Goal: Check status: Check status

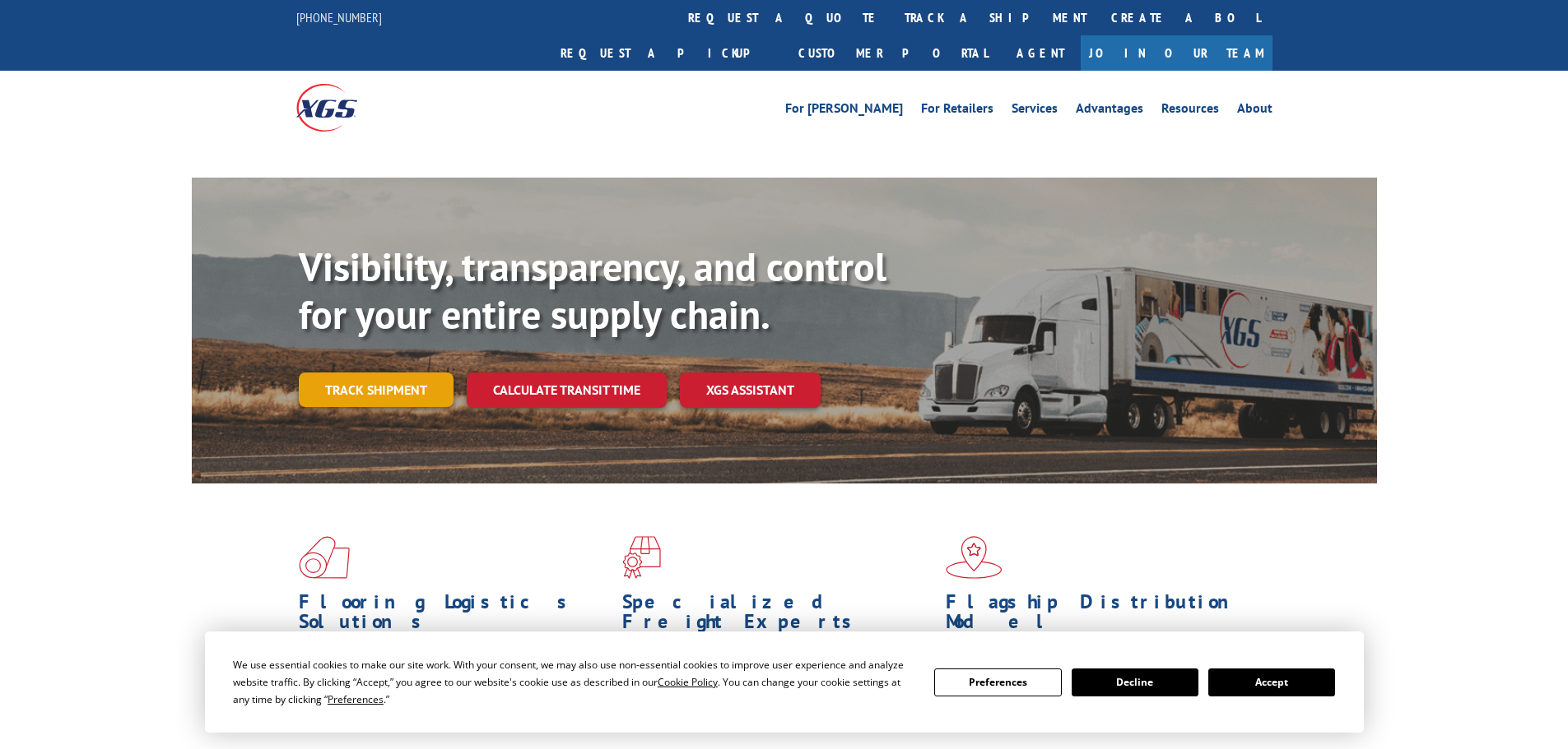
click at [421, 373] on link "Track shipment" at bounding box center [377, 390] width 155 height 35
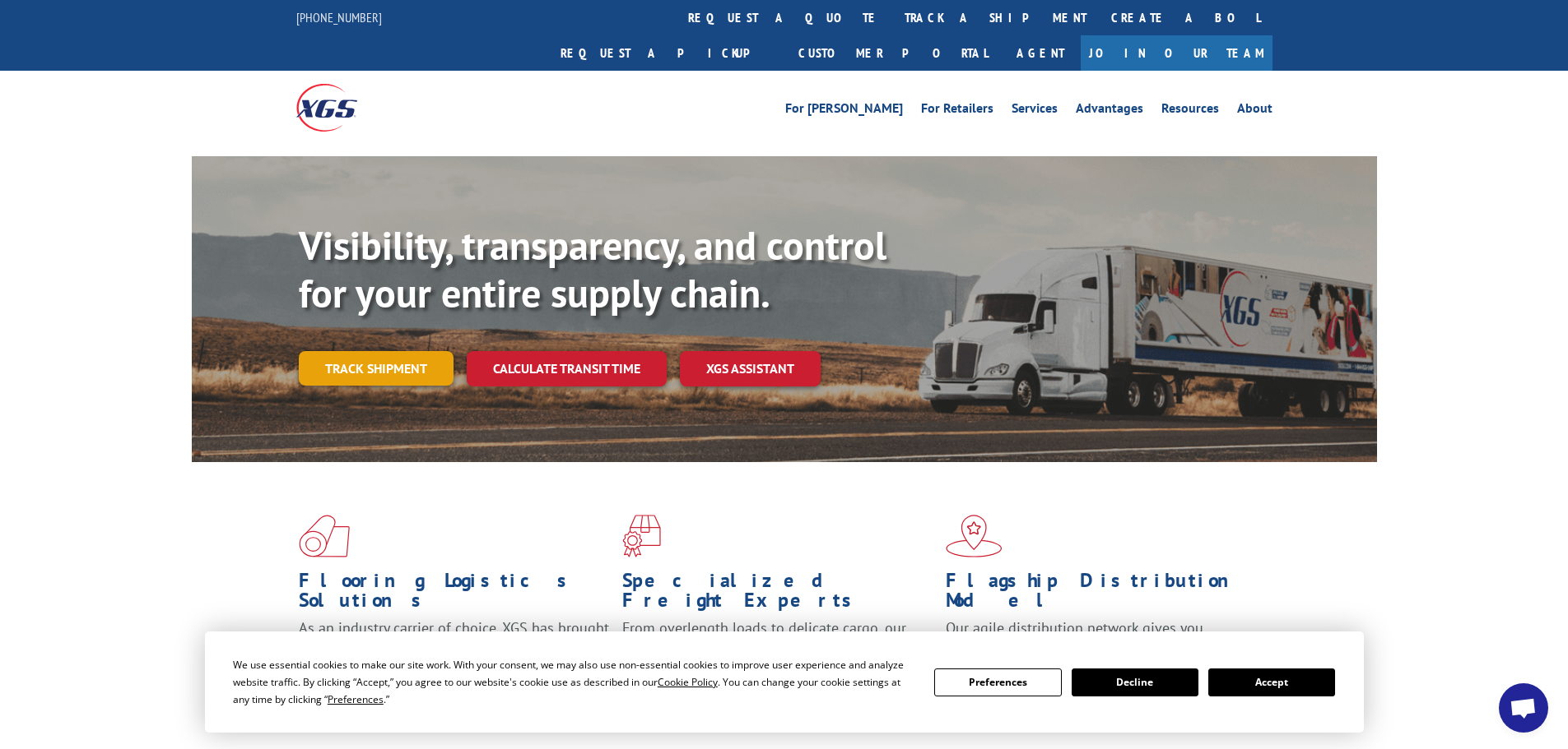
click at [428, 351] on link "Track shipment" at bounding box center [377, 368] width 155 height 35
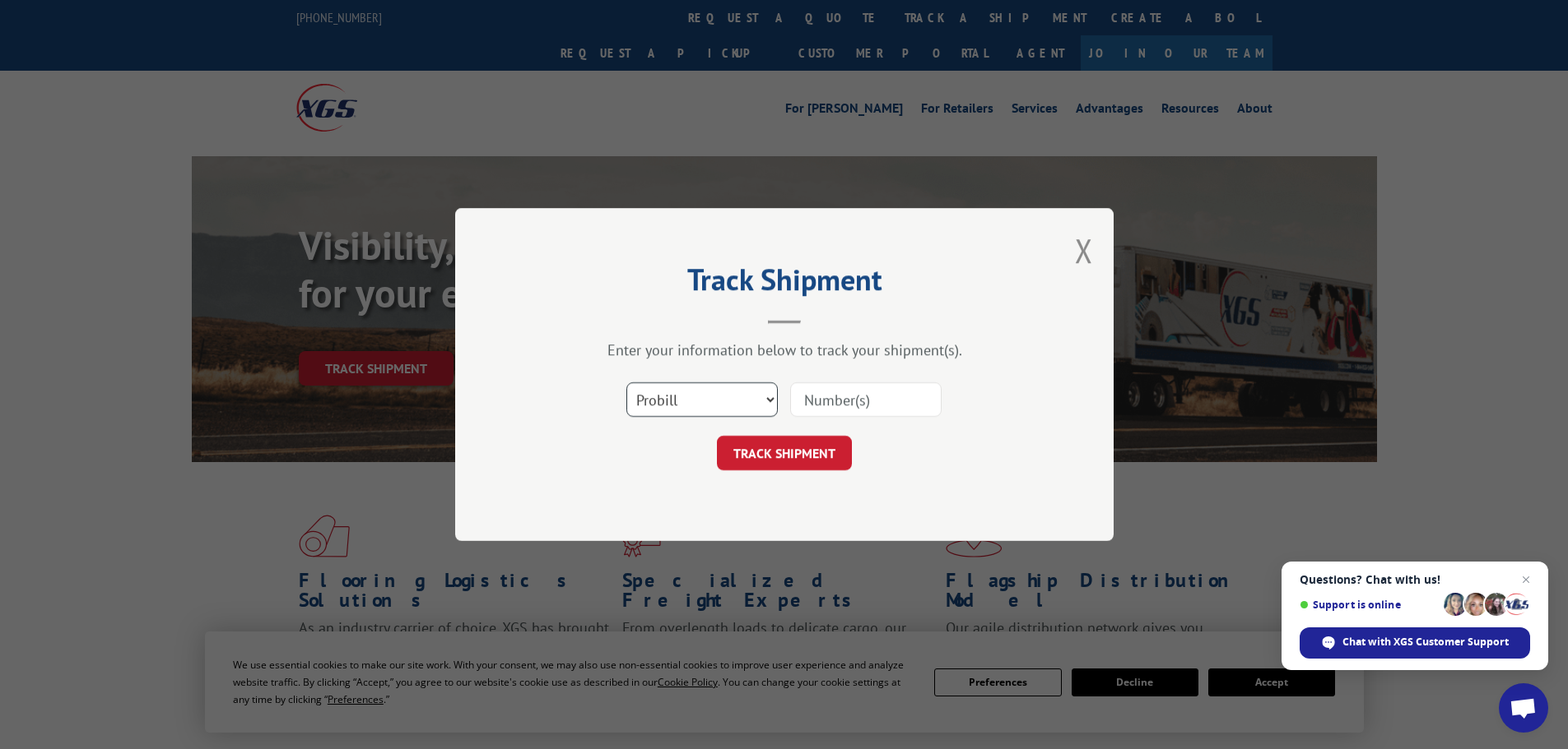
click at [747, 405] on select "Select category... Probill BOL PO" at bounding box center [702, 400] width 151 height 35
select select "bol"
click at [626, 383] on select "Select category... Probill BOL PO" at bounding box center [702, 400] width 151 height 35
click at [837, 404] on input at bounding box center [866, 400] width 151 height 35
paste input "5474728"
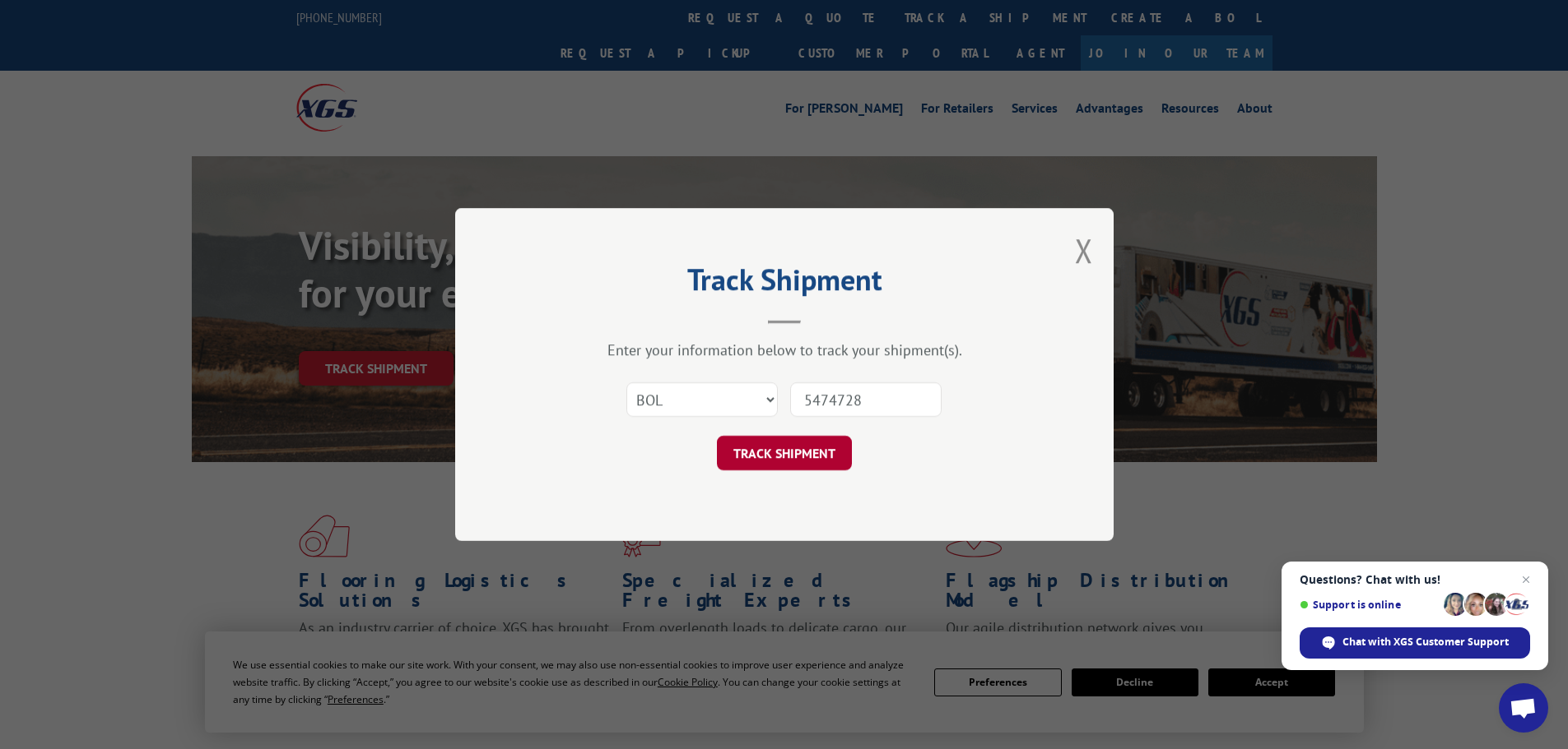
type input "5474728"
click at [803, 445] on button "TRACK SHIPMENT" at bounding box center [784, 453] width 135 height 35
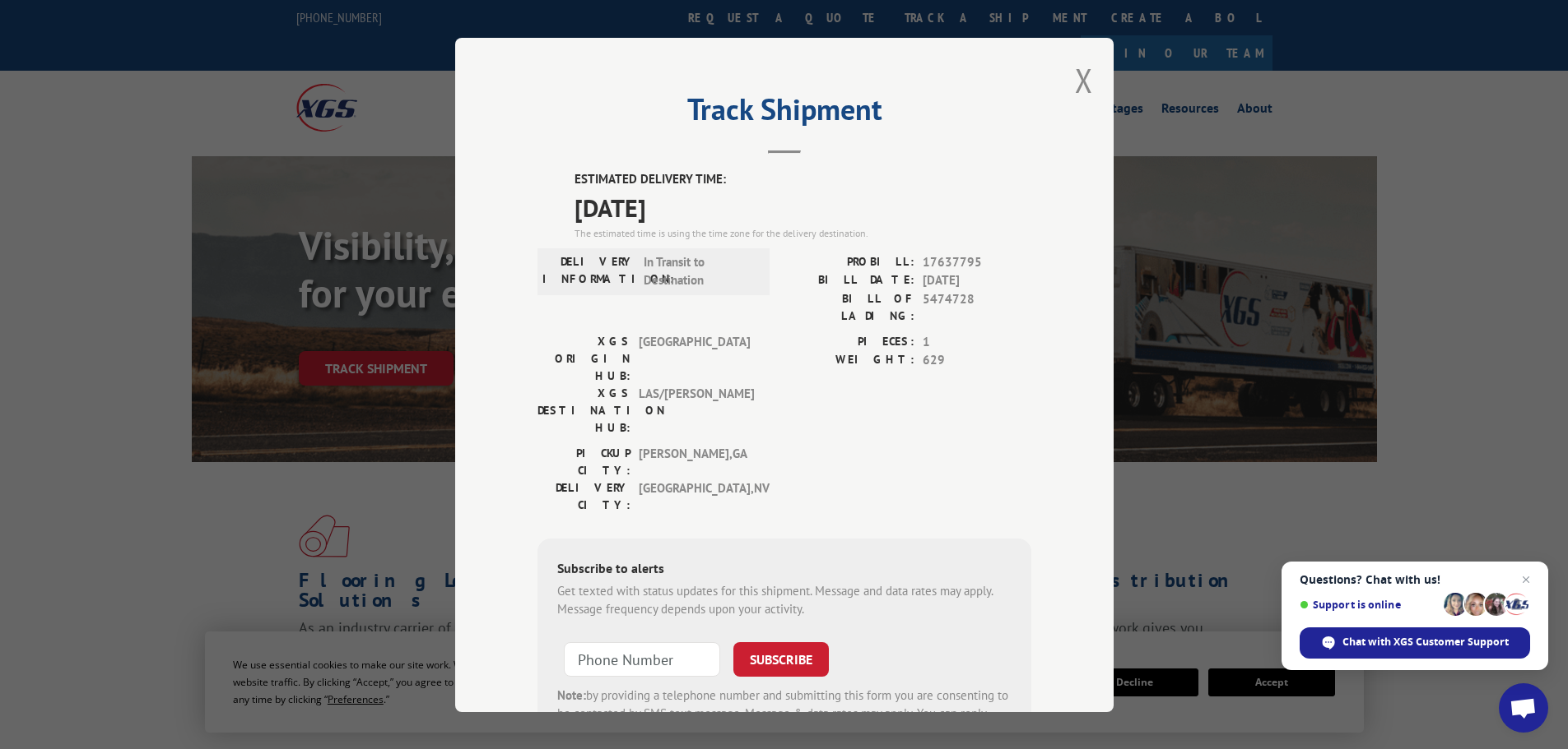
click at [1089, 84] on div "Track Shipment ESTIMATED DELIVERY TIME: [DATE] The estimated time is using the …" at bounding box center [784, 375] width 658 height 674
click at [1075, 91] on button "Close modal" at bounding box center [1084, 80] width 18 height 44
